Goal: Transaction & Acquisition: Purchase product/service

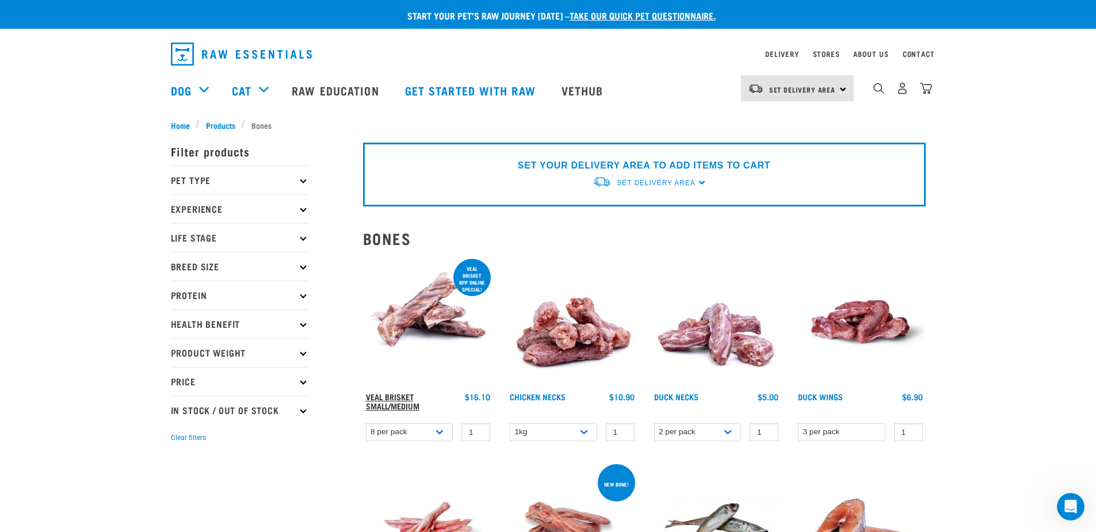
click at [394, 403] on link "Veal Brisket Small/Medium" at bounding box center [392, 401] width 53 height 13
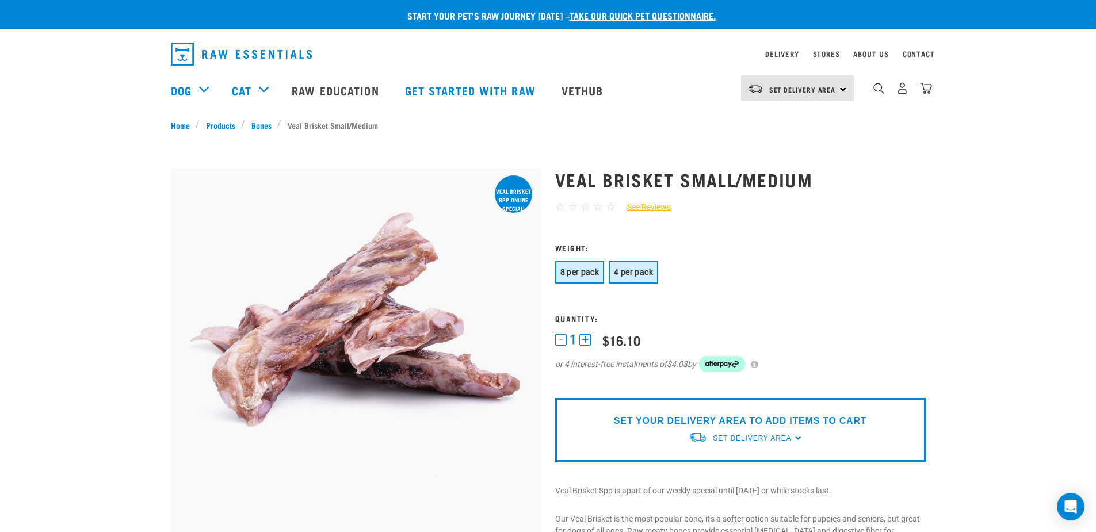
click at [641, 276] on span "4 per pack" at bounding box center [633, 271] width 39 height 9
click at [601, 274] on button "8 per pack" at bounding box center [579, 272] width 49 height 22
click at [576, 277] on span "8 per pack" at bounding box center [579, 271] width 39 height 9
click at [576, 271] on span "8 per pack" at bounding box center [579, 271] width 39 height 9
click at [586, 341] on button "+" at bounding box center [585, 340] width 12 height 12
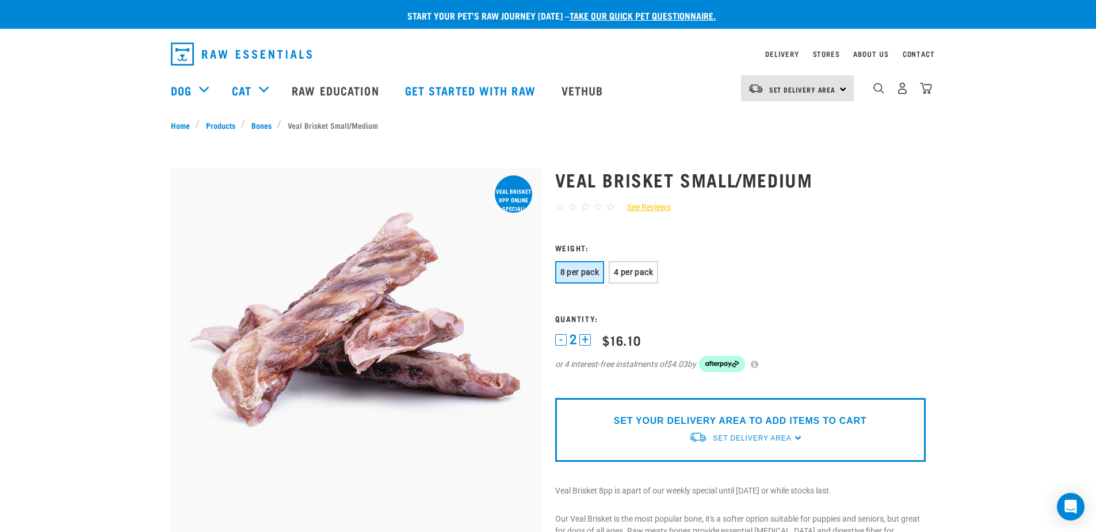
click at [560, 341] on button "-" at bounding box center [561, 340] width 12 height 12
click at [637, 273] on span "4 per pack" at bounding box center [633, 271] width 39 height 9
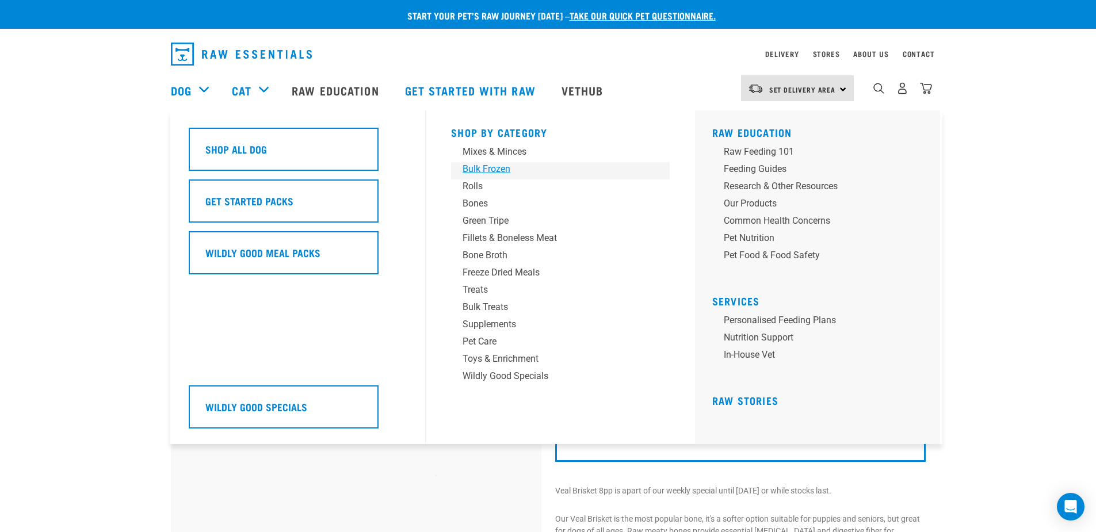
click at [498, 169] on div "Bulk Frozen" at bounding box center [551, 169] width 179 height 14
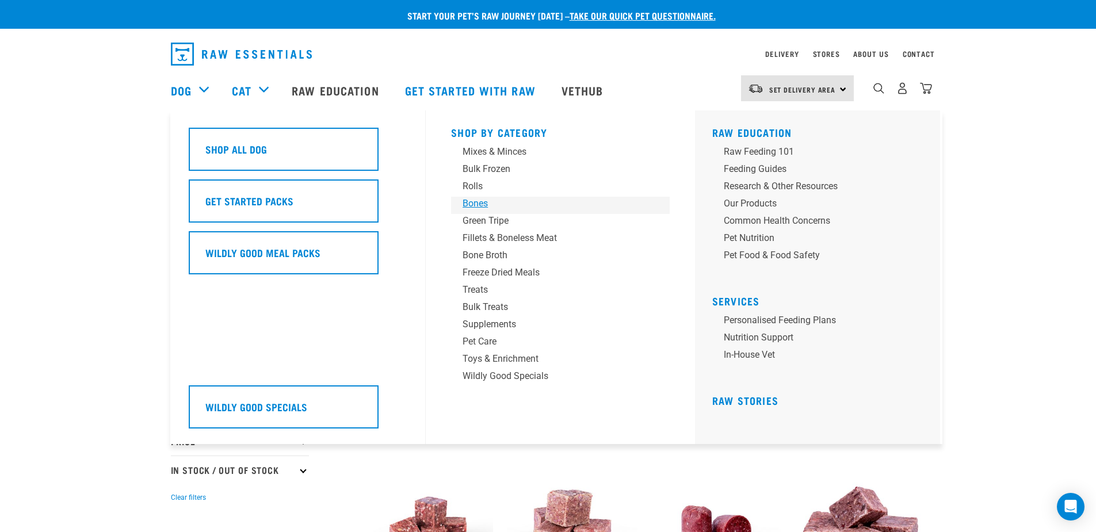
click at [477, 204] on div "Bones" at bounding box center [551, 204] width 179 height 14
